Goal: Task Accomplishment & Management: Manage account settings

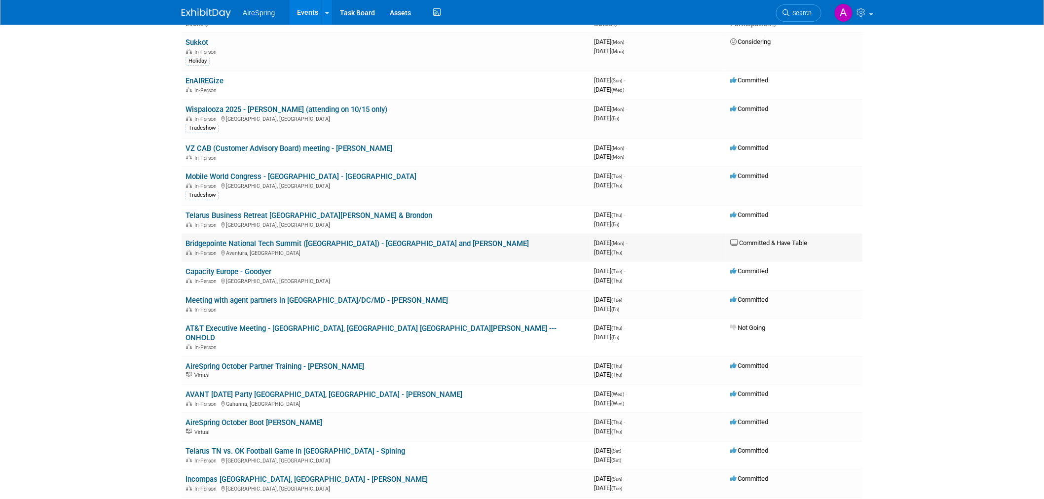
scroll to position [329, 0]
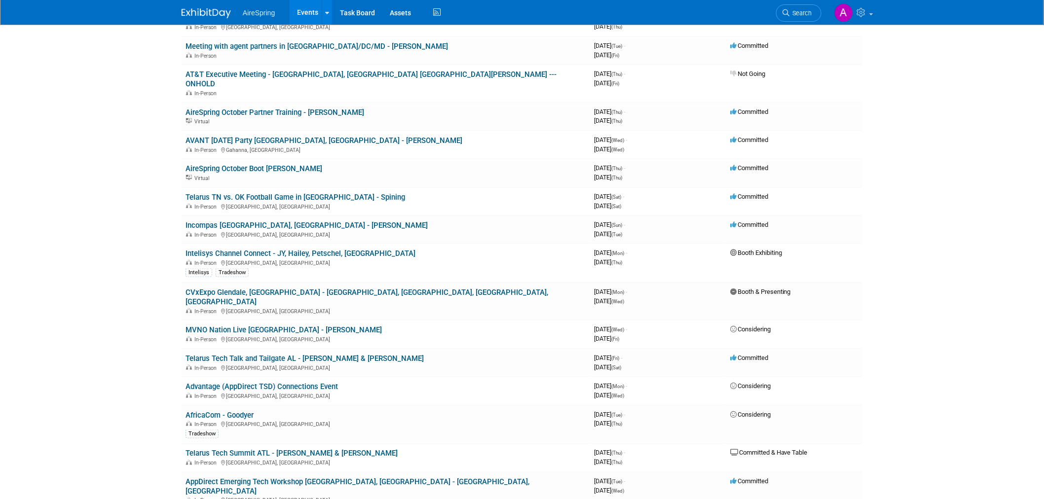
drag, startPoint x: 134, startPoint y: 209, endPoint x: 330, endPoint y: 337, distance: 233.9
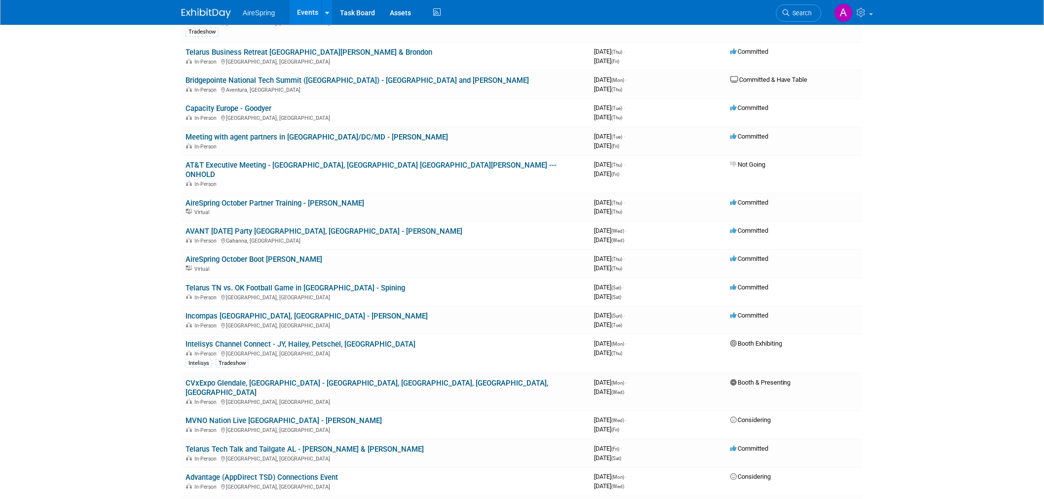
scroll to position [219, 0]
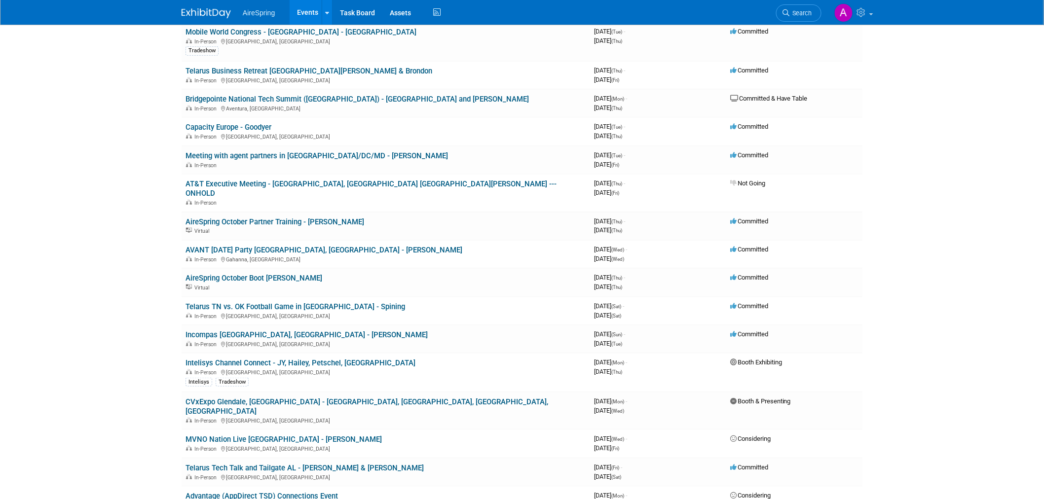
click at [77, 273] on body "AireSpring Events Add Event Bulk Upload Events Shareable Event Boards Recently …" at bounding box center [522, 30] width 1044 height 499
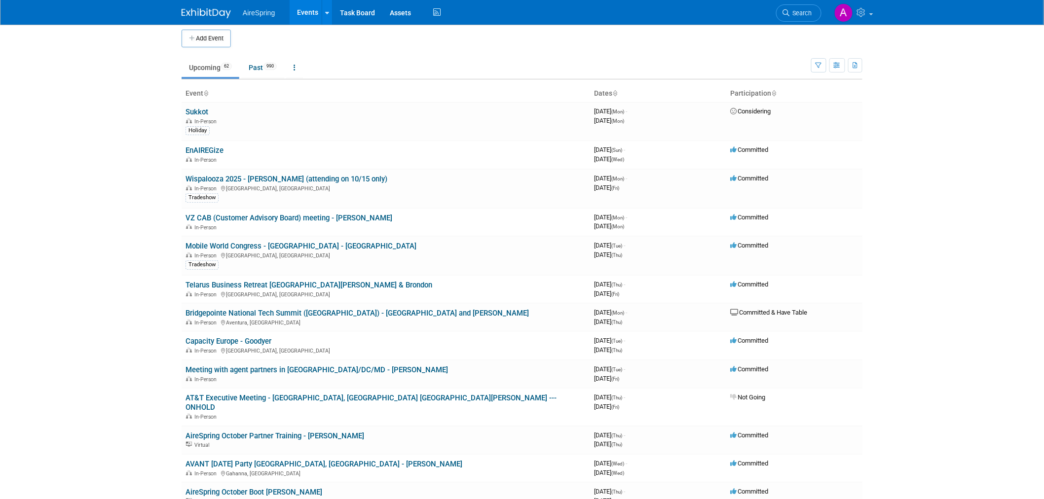
scroll to position [0, 0]
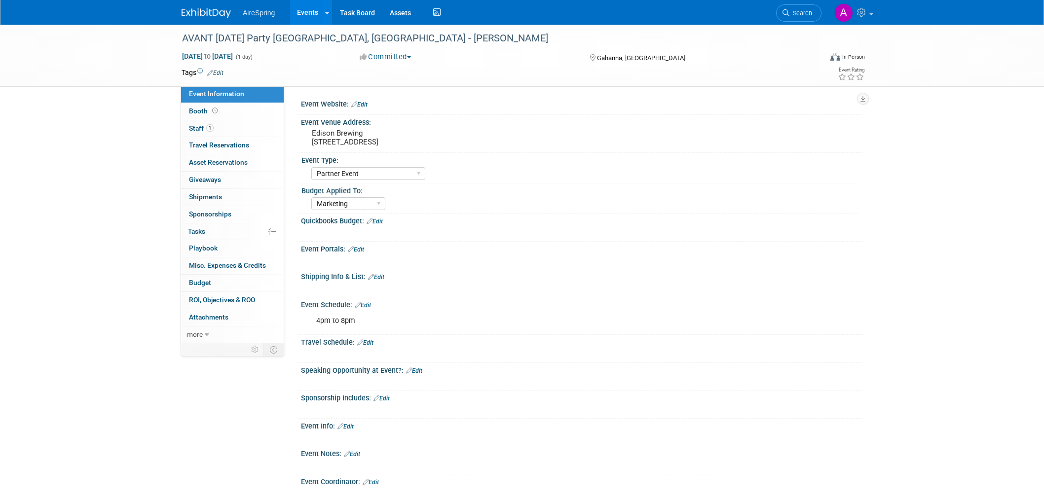
select select "Partner Event"
select select "Marketing"
click at [356, 141] on pre "Edison Brewing 785 Science Blvd., Gahanna, OH 43230" at bounding box center [418, 138] width 212 height 18
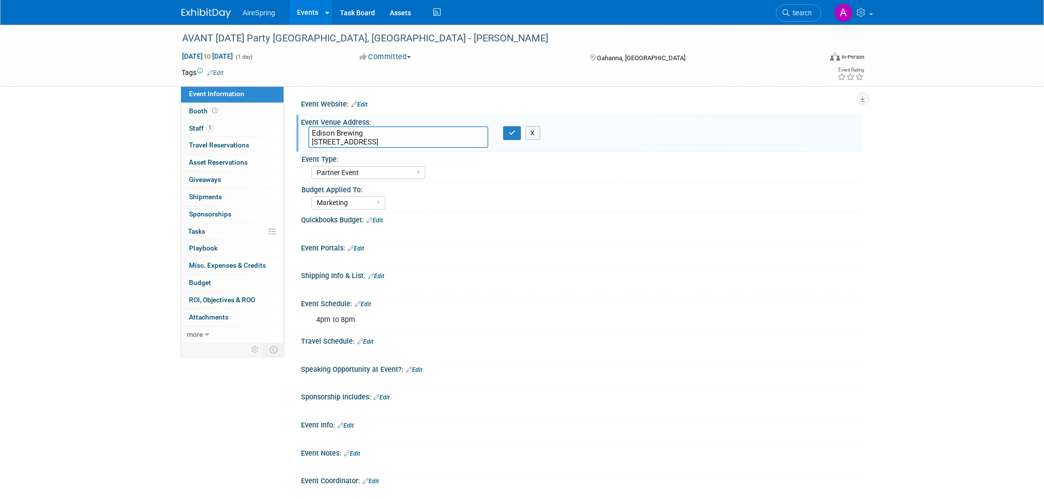
drag, startPoint x: 449, startPoint y: 141, endPoint x: 300, endPoint y: 129, distance: 149.9
click at [300, 129] on div "Event Venue Address: Edison Brewing 785 Science Blvd., Gahanna, OH 43230 Edison…" at bounding box center [580, 134] width 566 height 38
click at [53, 253] on div "AVANT Halloween Party Columbus, OH - O'Leary Oct 29, 2025 to Oct 29, 2025 (1 da…" at bounding box center [522, 322] width 1044 height 594
drag, startPoint x: 392, startPoint y: 140, endPoint x: 415, endPoint y: 138, distance: 23.2
click at [415, 138] on textarea "Edison Brewing 785 Science Blvd., Gahanna, OH 43230" at bounding box center [398, 137] width 180 height 22
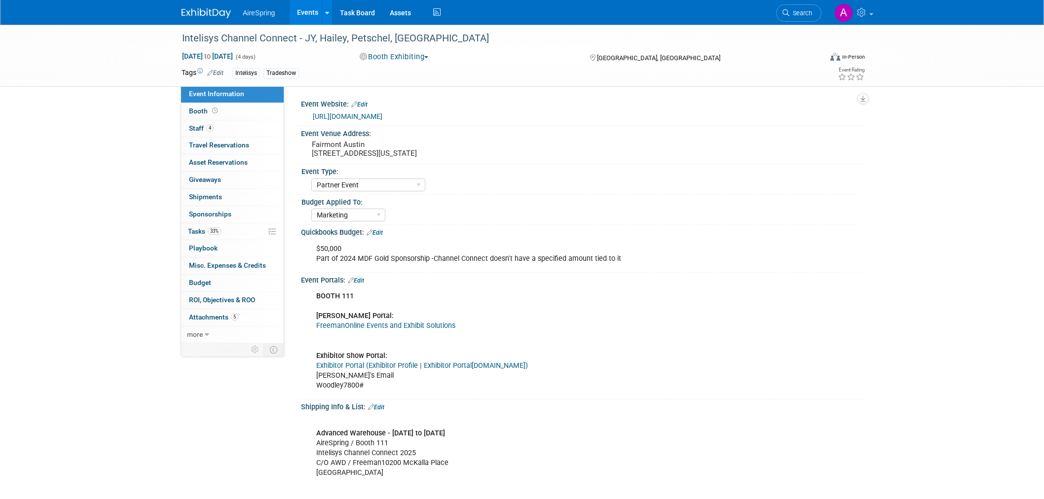
select select "Partner Event"
select select "Marketing"
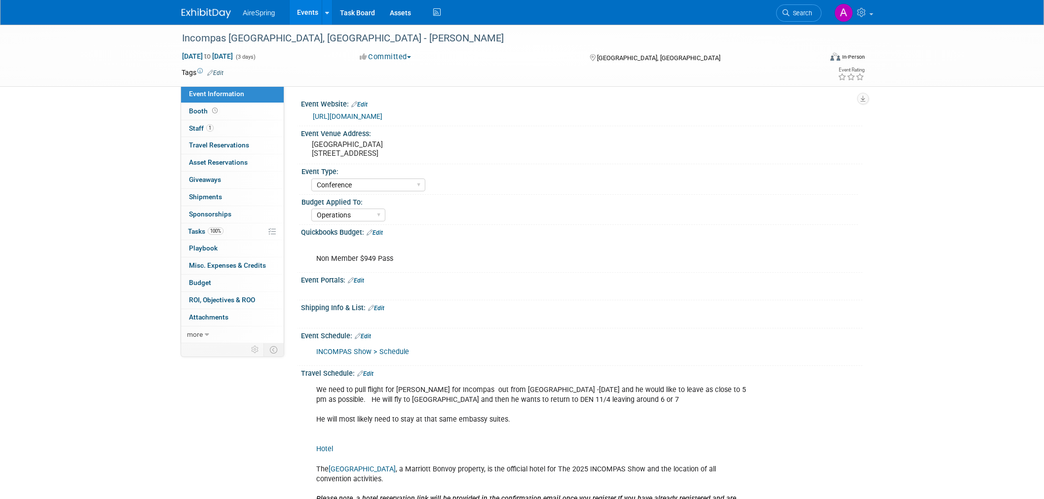
select select "Conference"
select select "Operations"
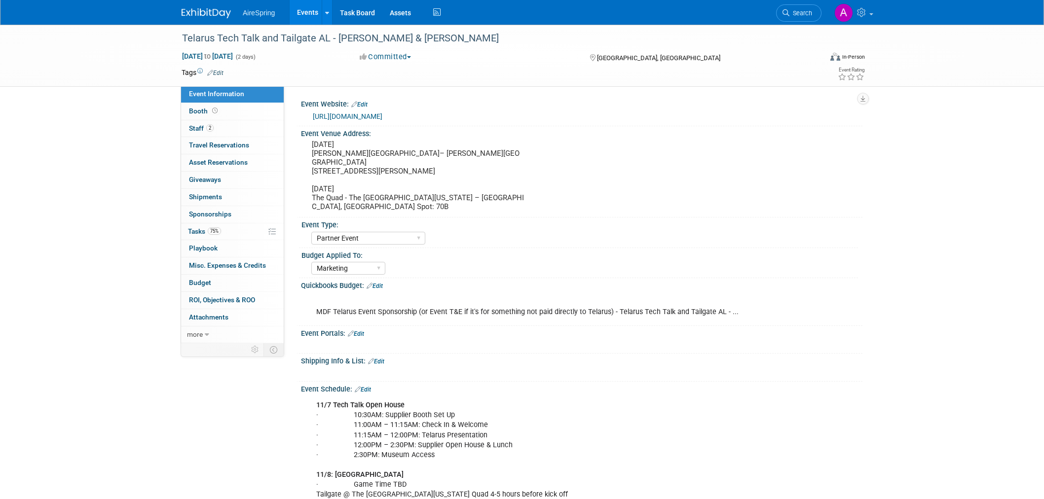
select select "Partner Event"
select select "Marketing"
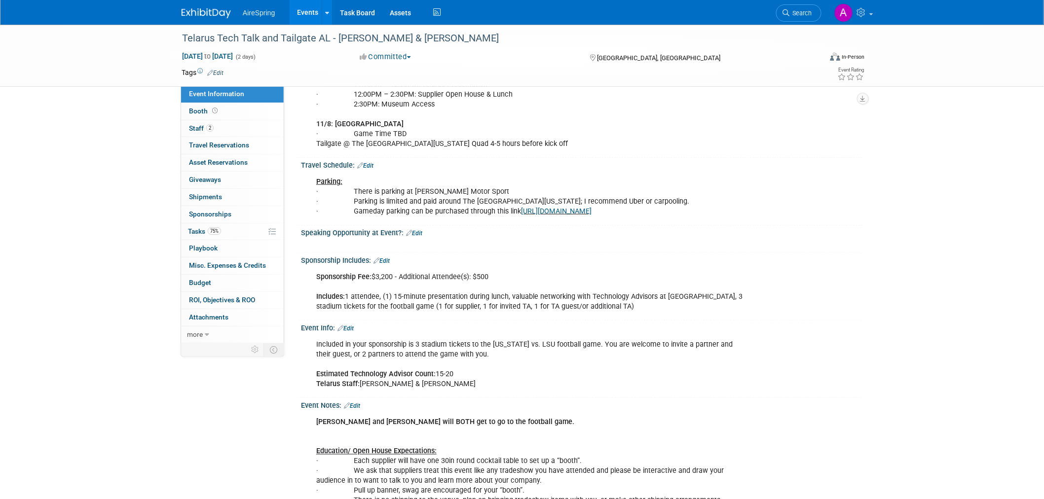
scroll to position [348, 0]
